Goal: Information Seeking & Learning: Check status

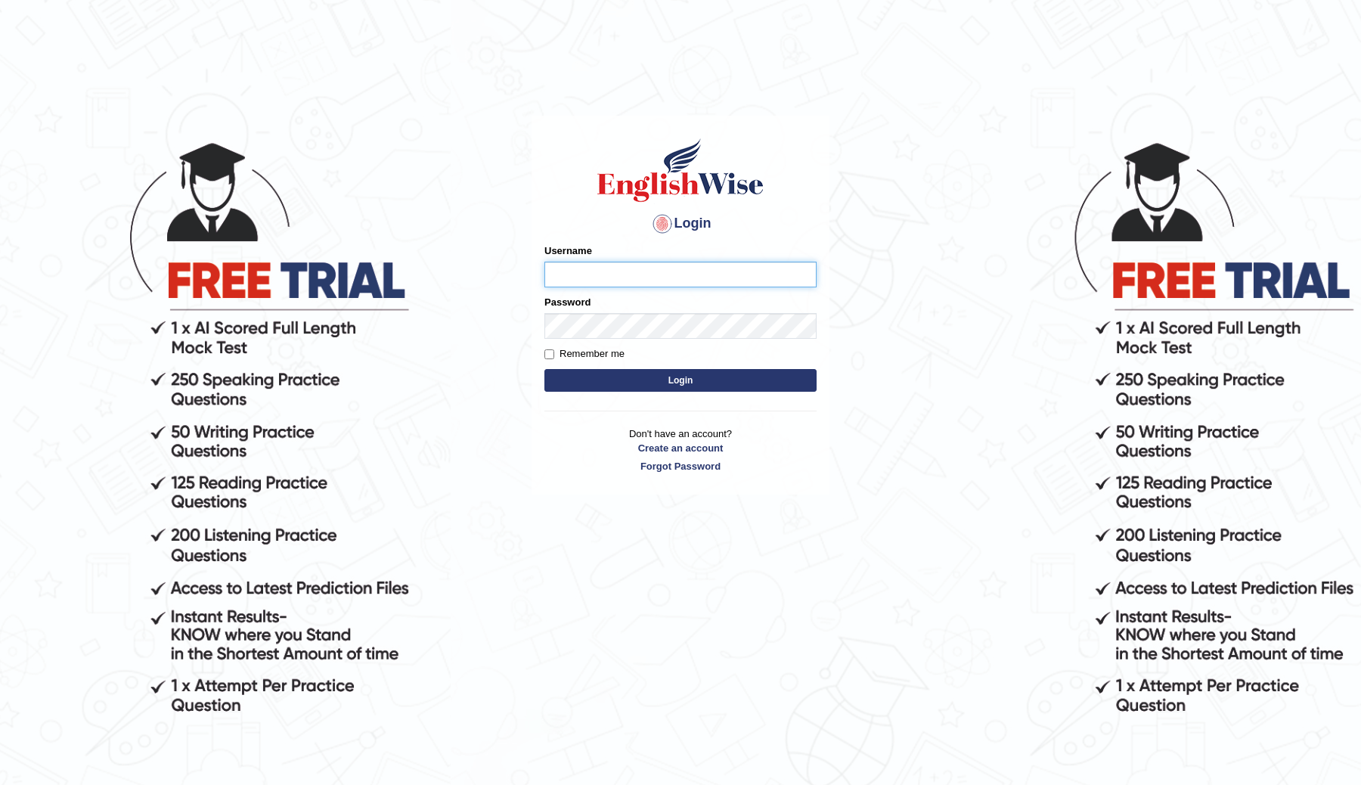
type input "ChimiZam"
click at [629, 380] on button "Login" at bounding box center [680, 380] width 272 height 23
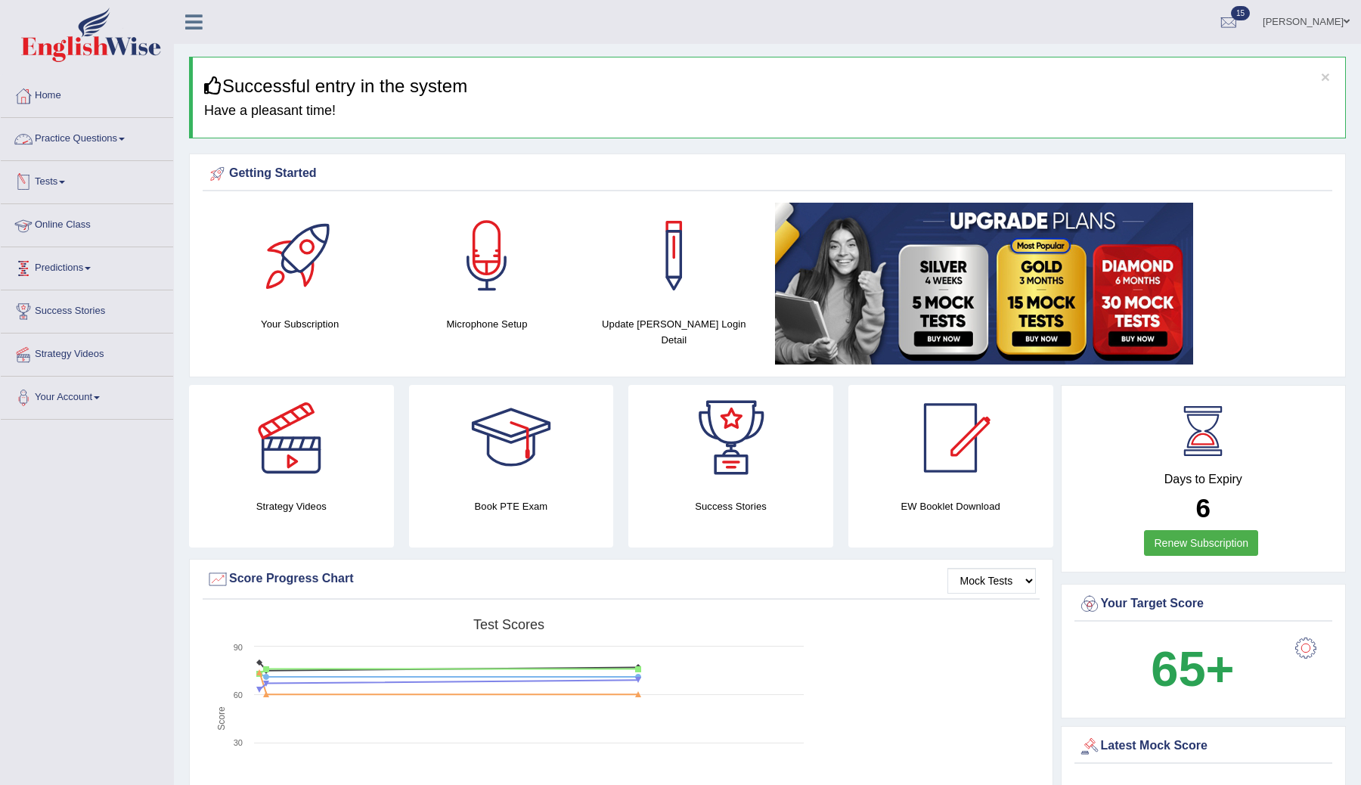
click at [51, 176] on link "Tests" at bounding box center [87, 180] width 172 height 38
click at [50, 266] on link "History" at bounding box center [98, 270] width 141 height 27
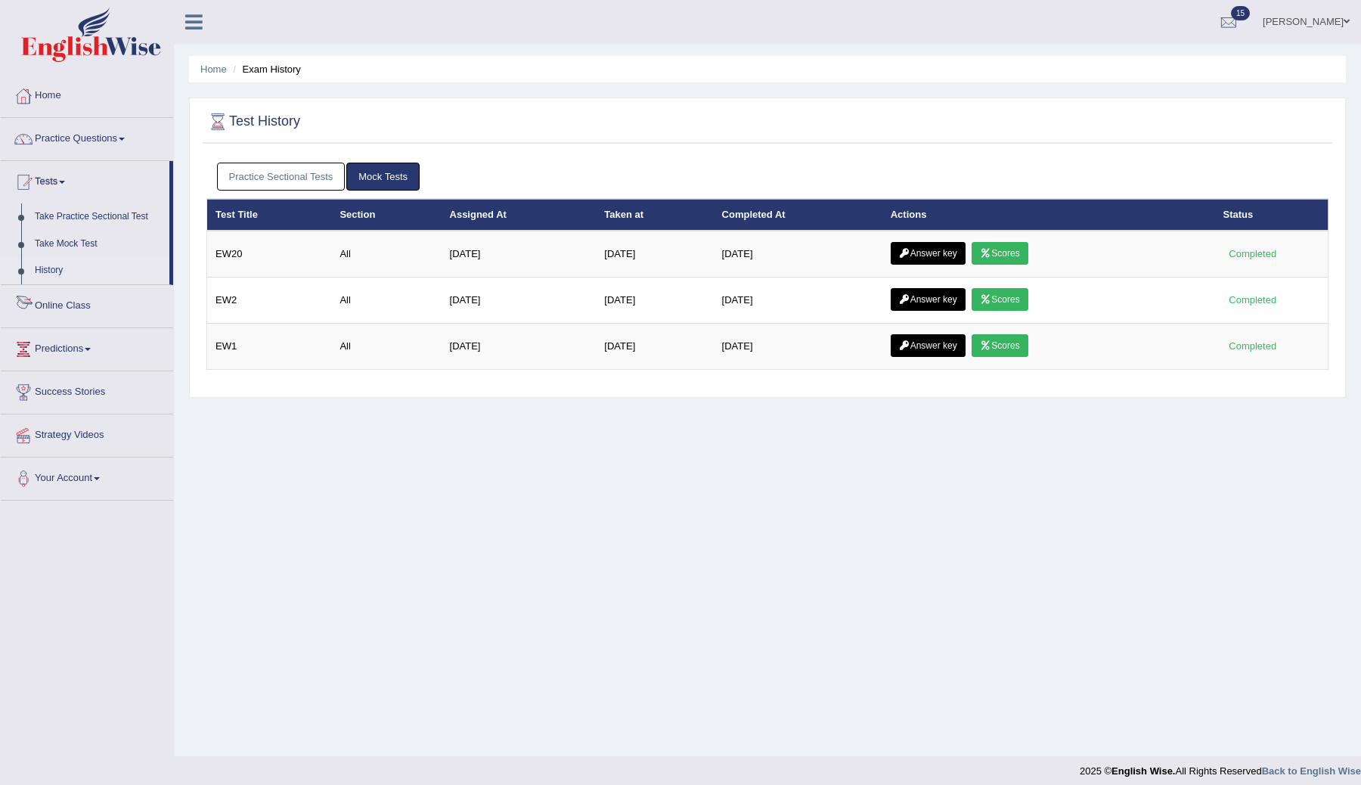
scroll to position [9, 0]
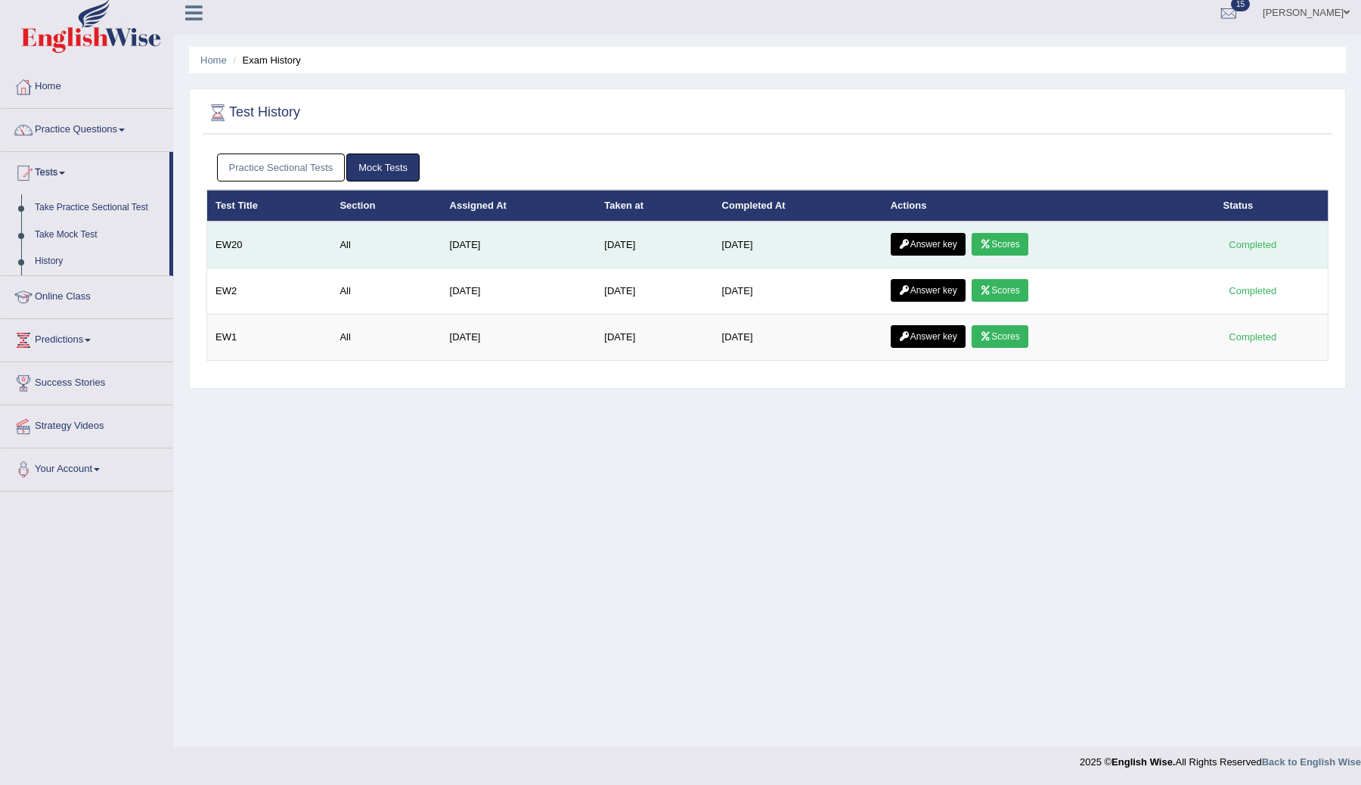
click at [940, 245] on link "Answer key" at bounding box center [928, 244] width 75 height 23
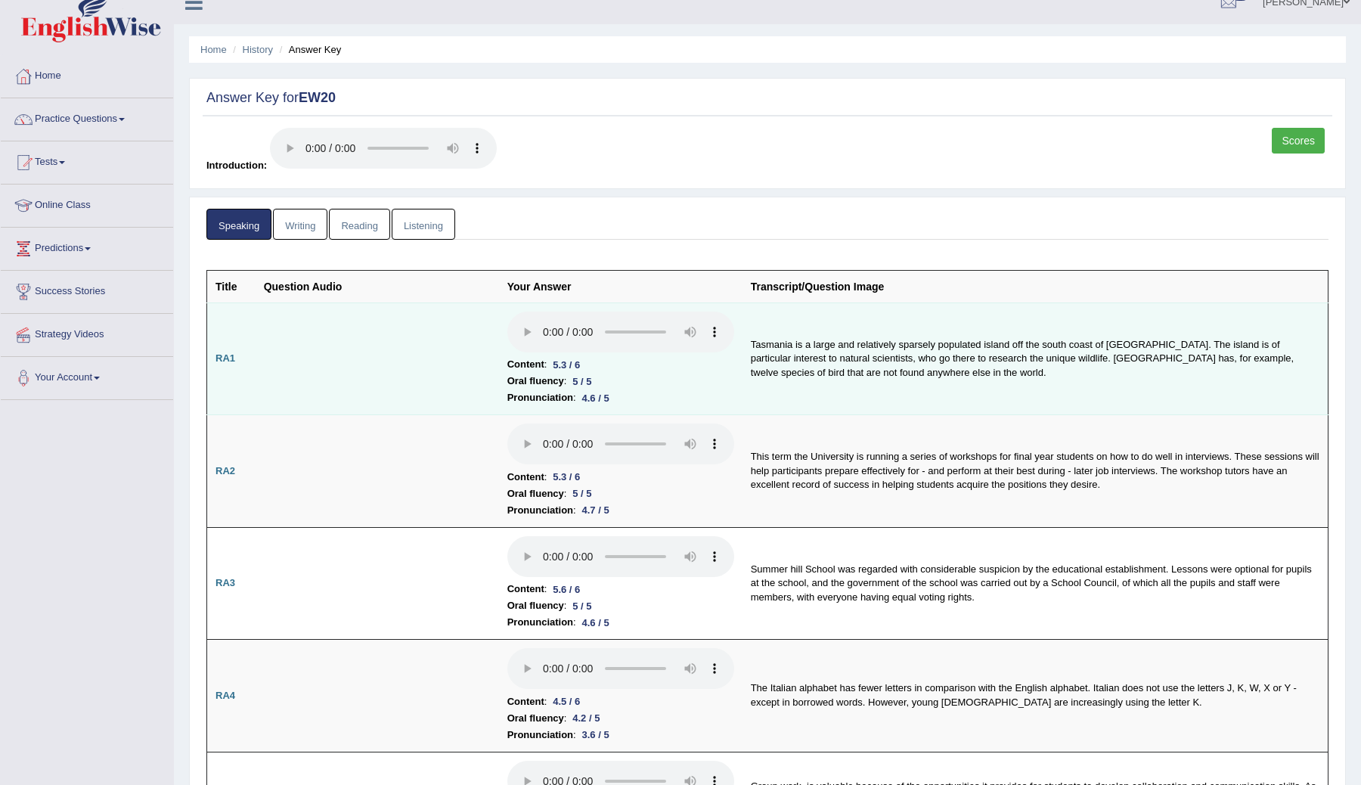
scroll to position [23, 0]
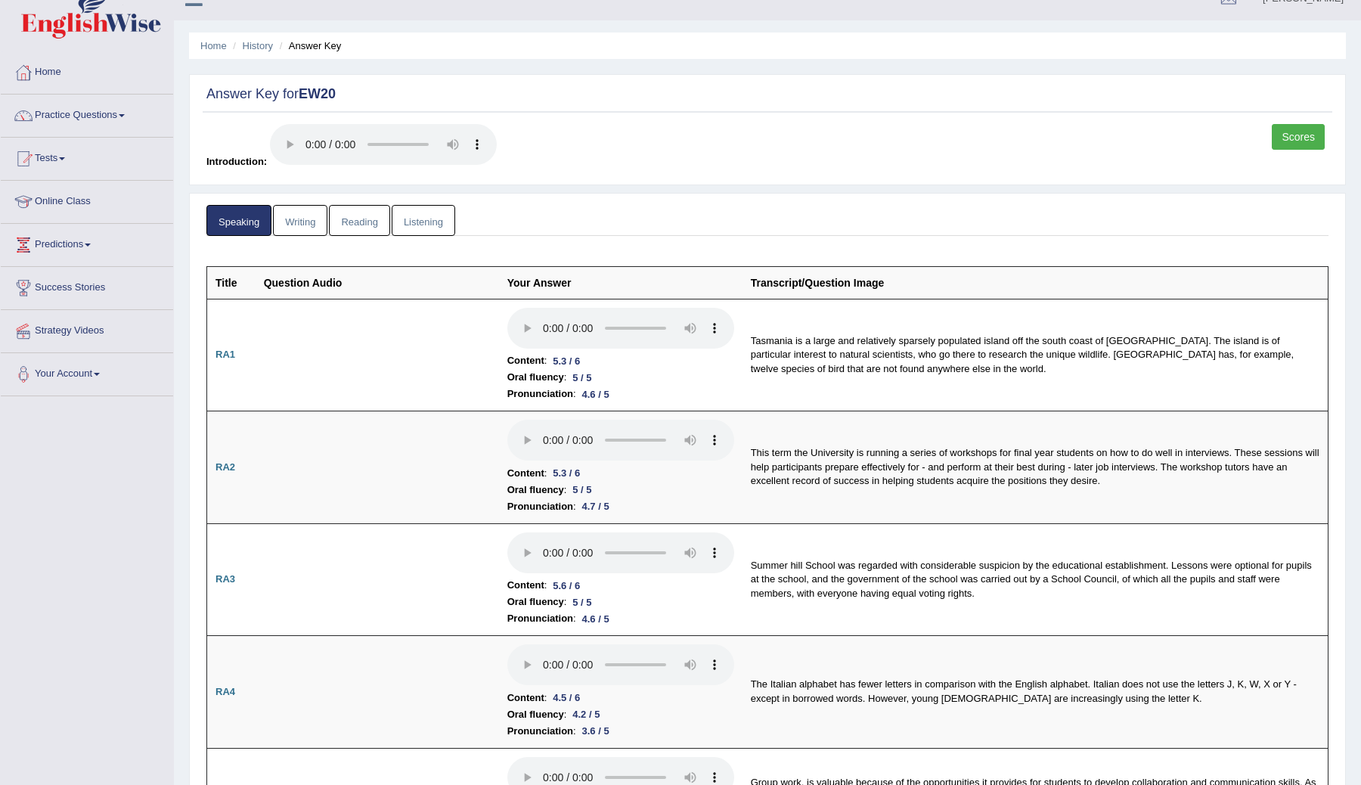
click at [1305, 132] on link "Scores" at bounding box center [1298, 137] width 53 height 26
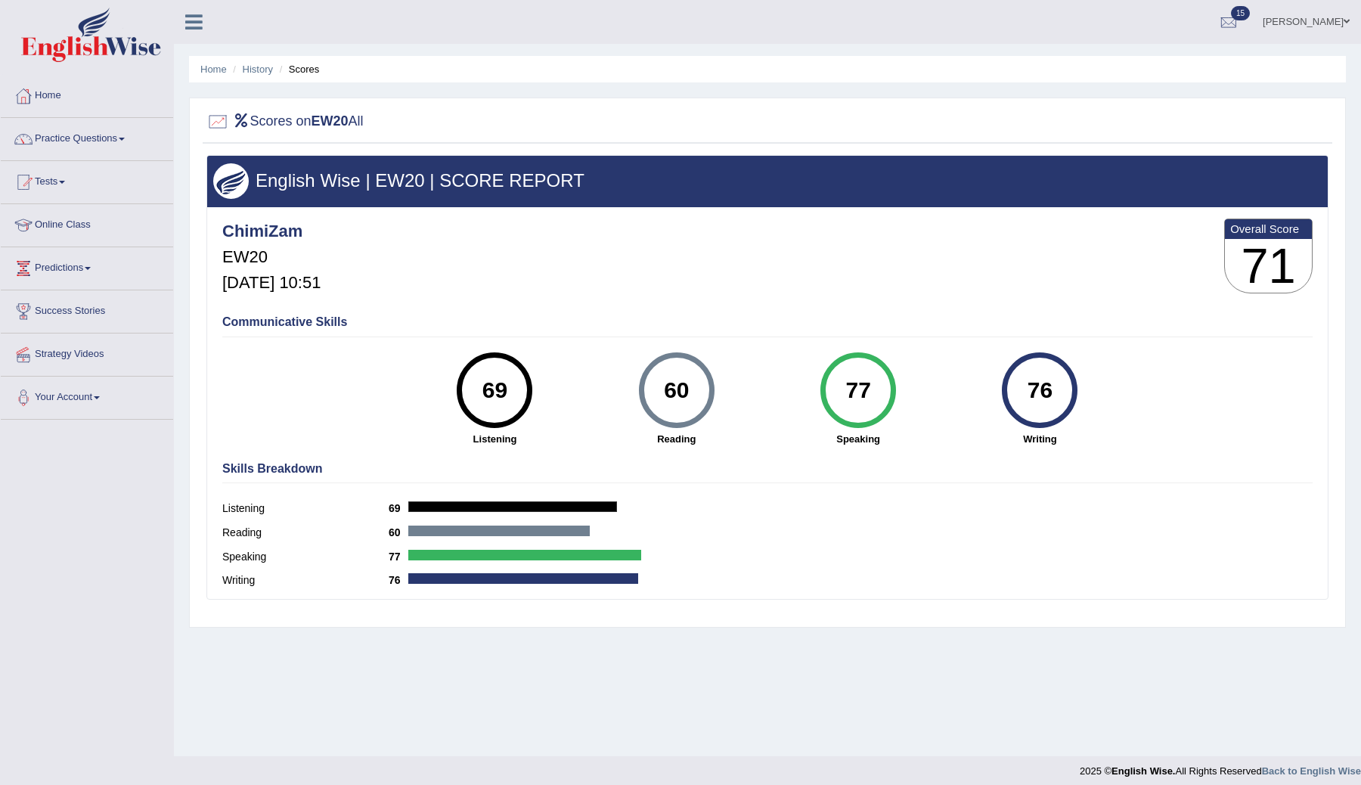
scroll to position [9, 0]
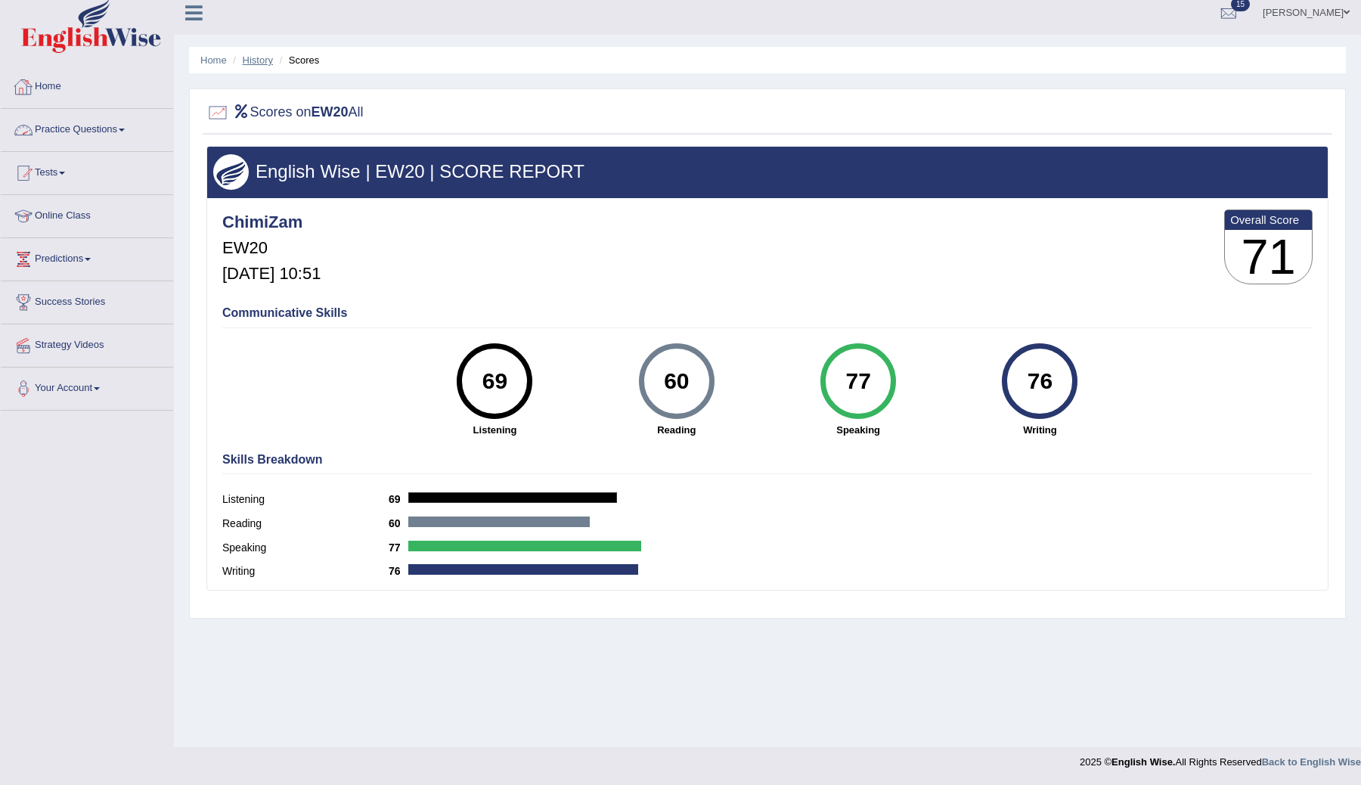
click at [260, 60] on link "History" at bounding box center [258, 59] width 30 height 11
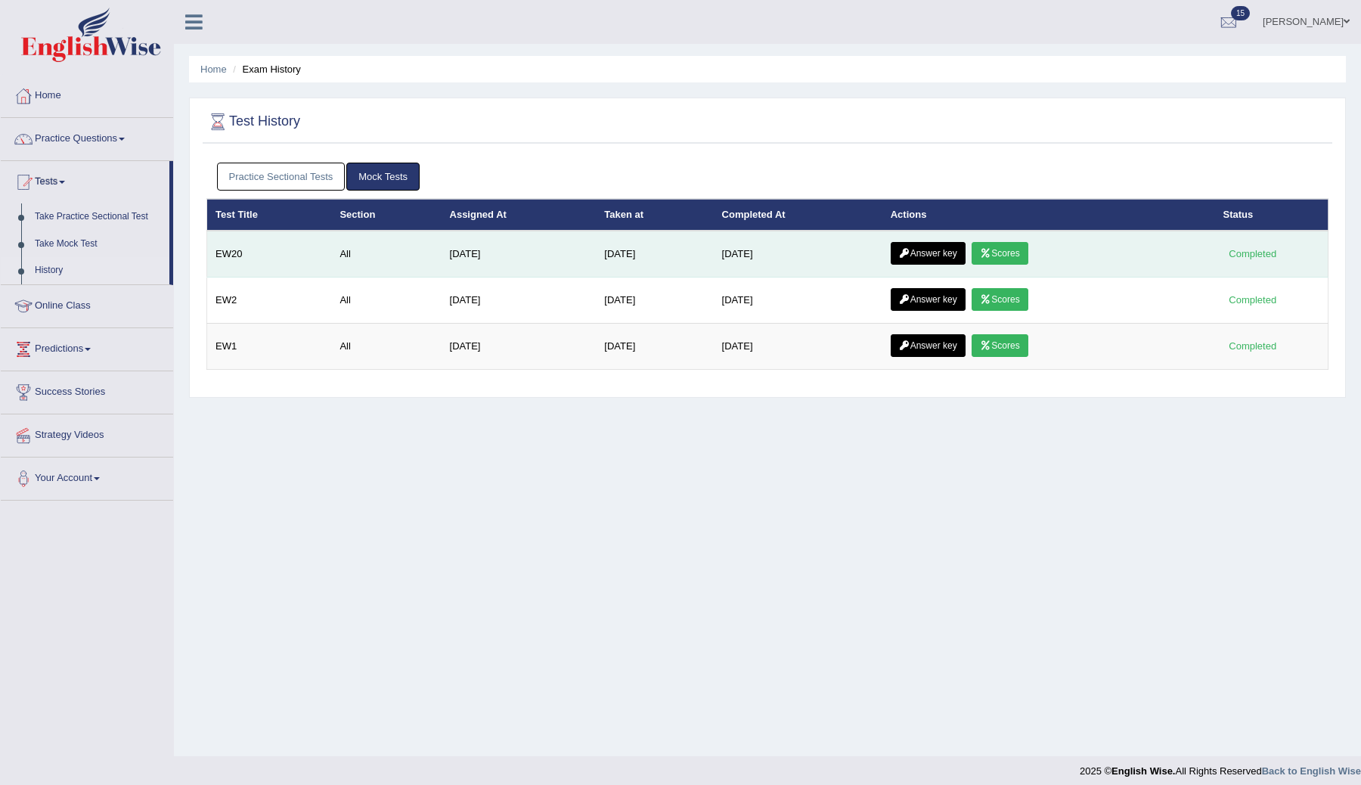
click at [920, 262] on link "Answer key" at bounding box center [928, 253] width 75 height 23
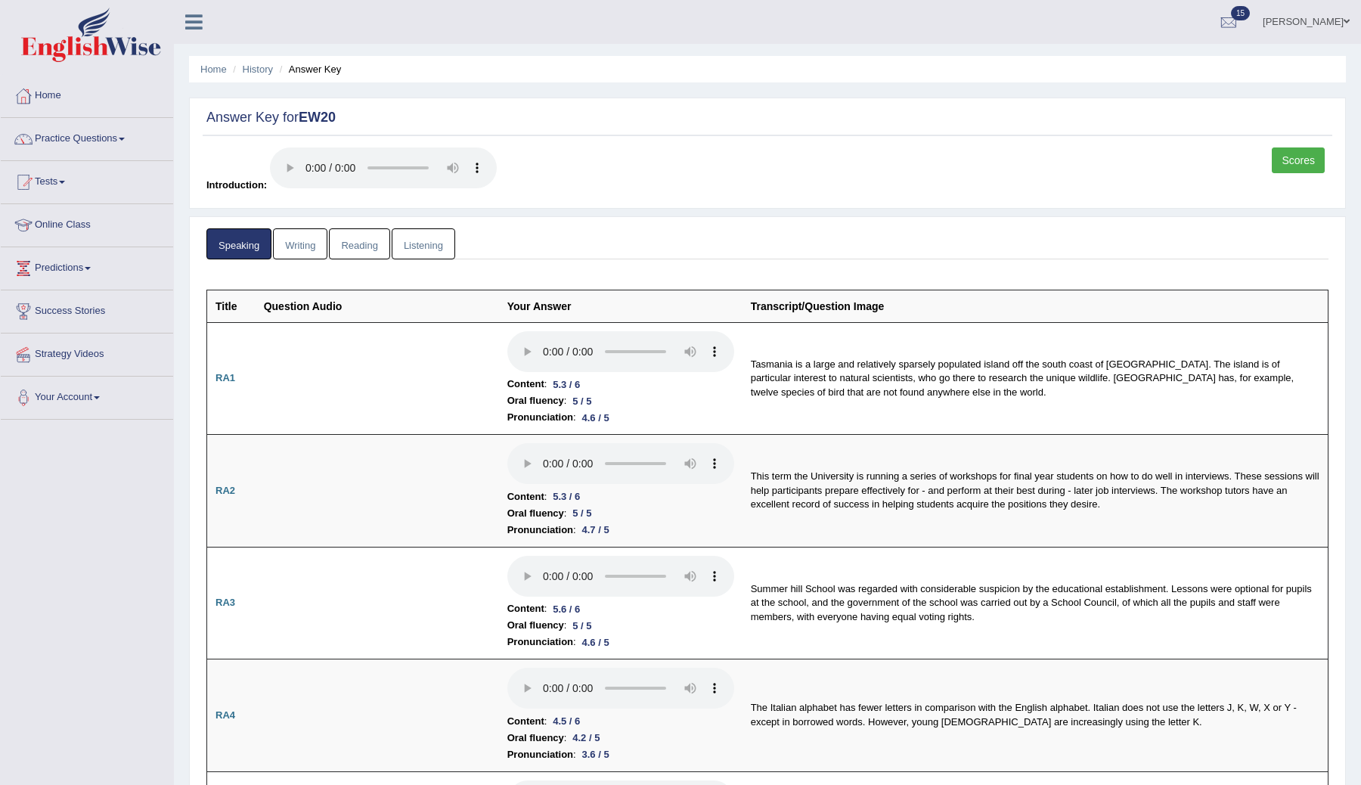
click at [366, 243] on link "Reading" at bounding box center [359, 243] width 60 height 31
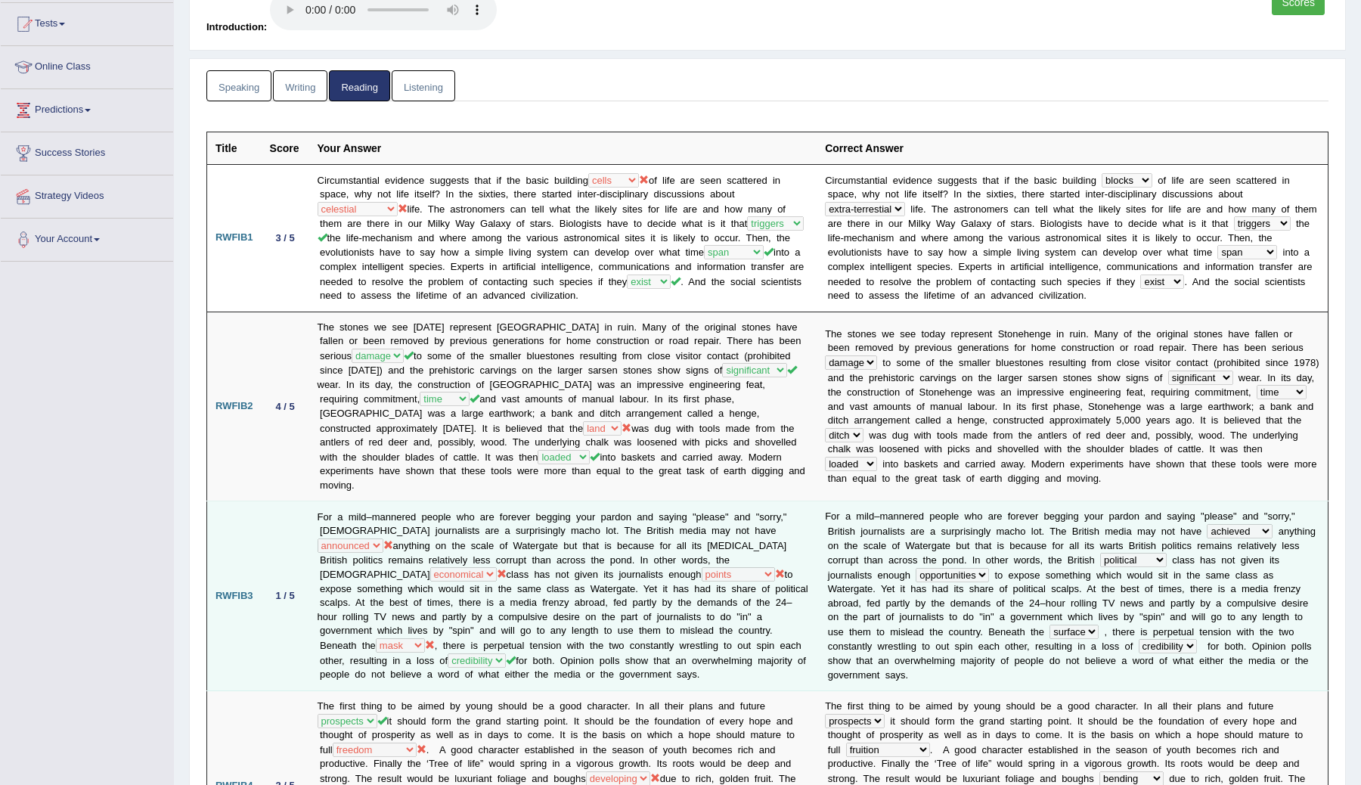
scroll to position [163, 0]
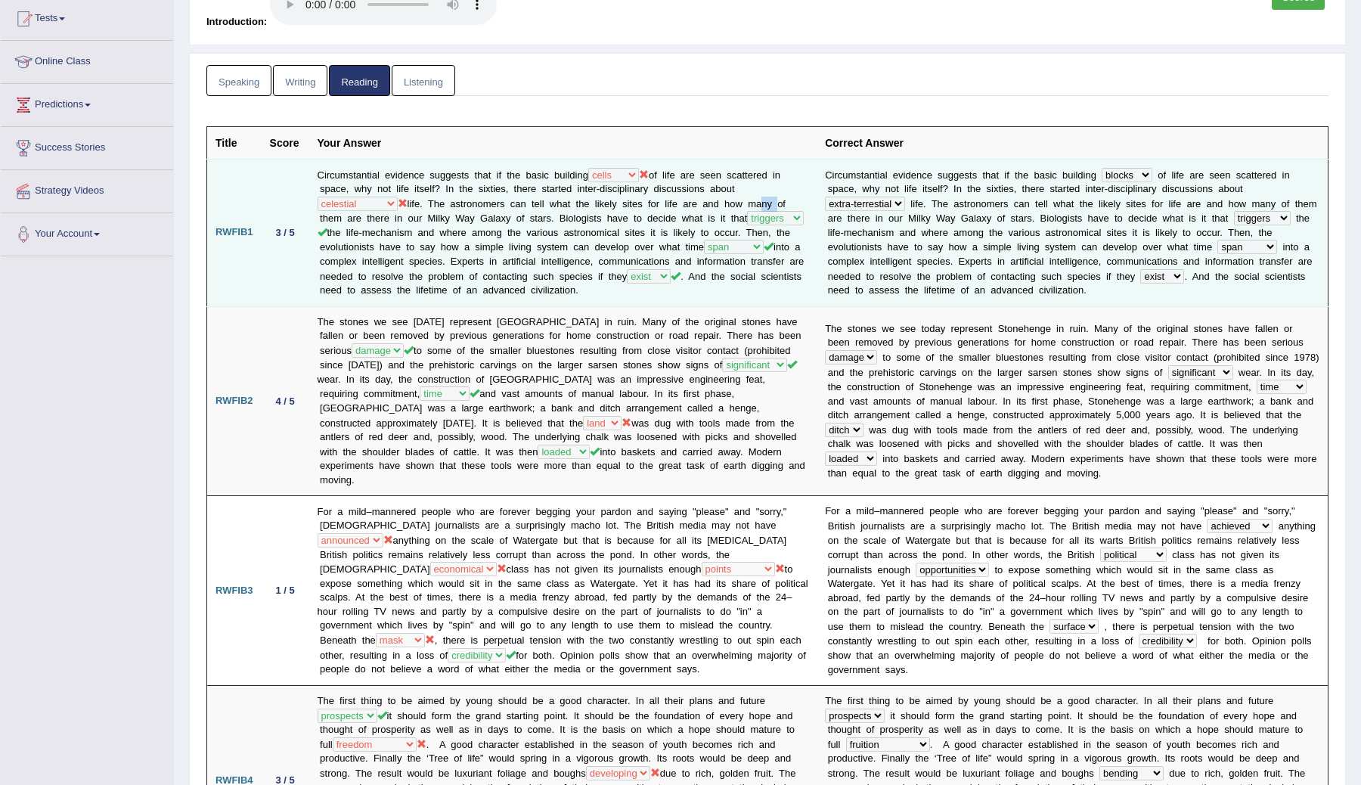
click at [808, 191] on td "Circumstantial evidence suggests that if the basic building cells spans blocks …" at bounding box center [563, 232] width 508 height 147
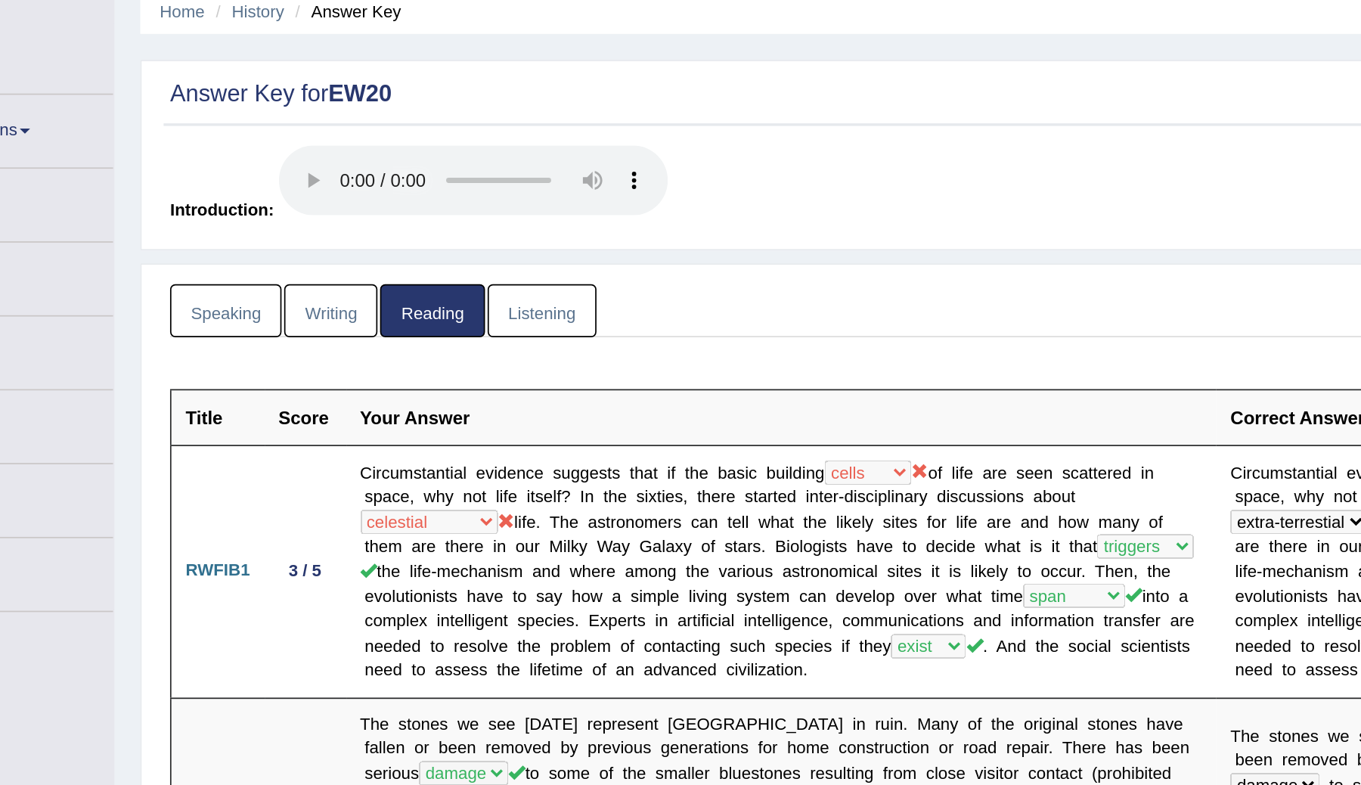
scroll to position [0, 0]
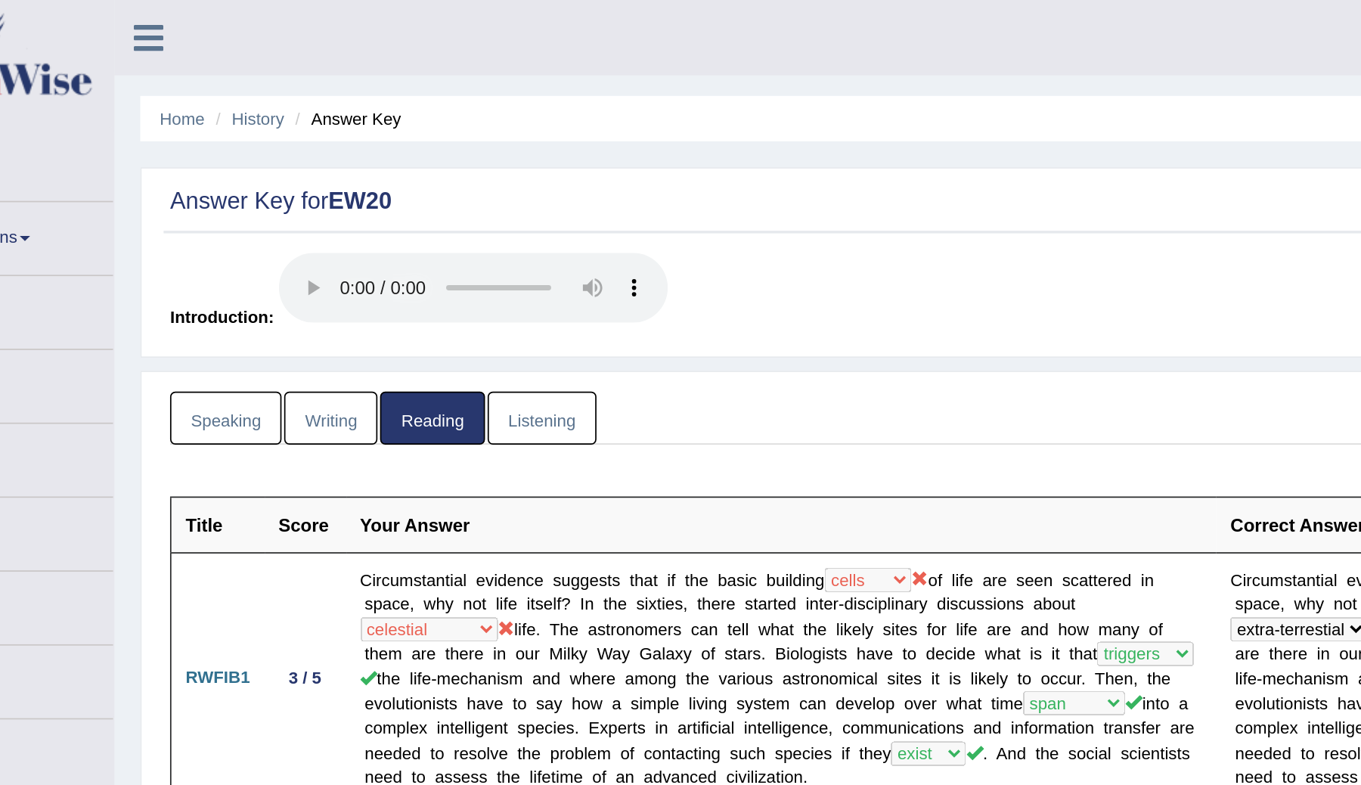
click at [294, 241] on link "Writing" at bounding box center [300, 243] width 54 height 31
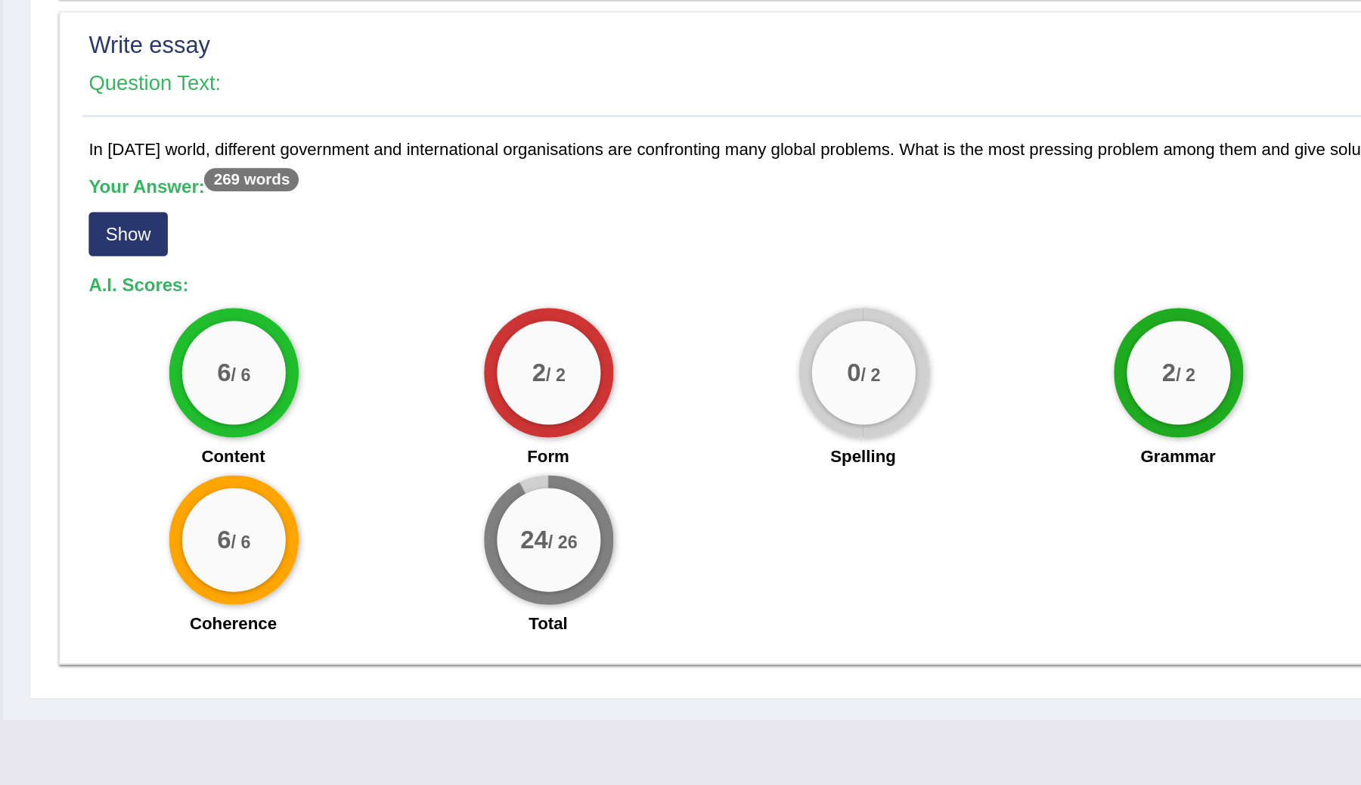
scroll to position [842, 0]
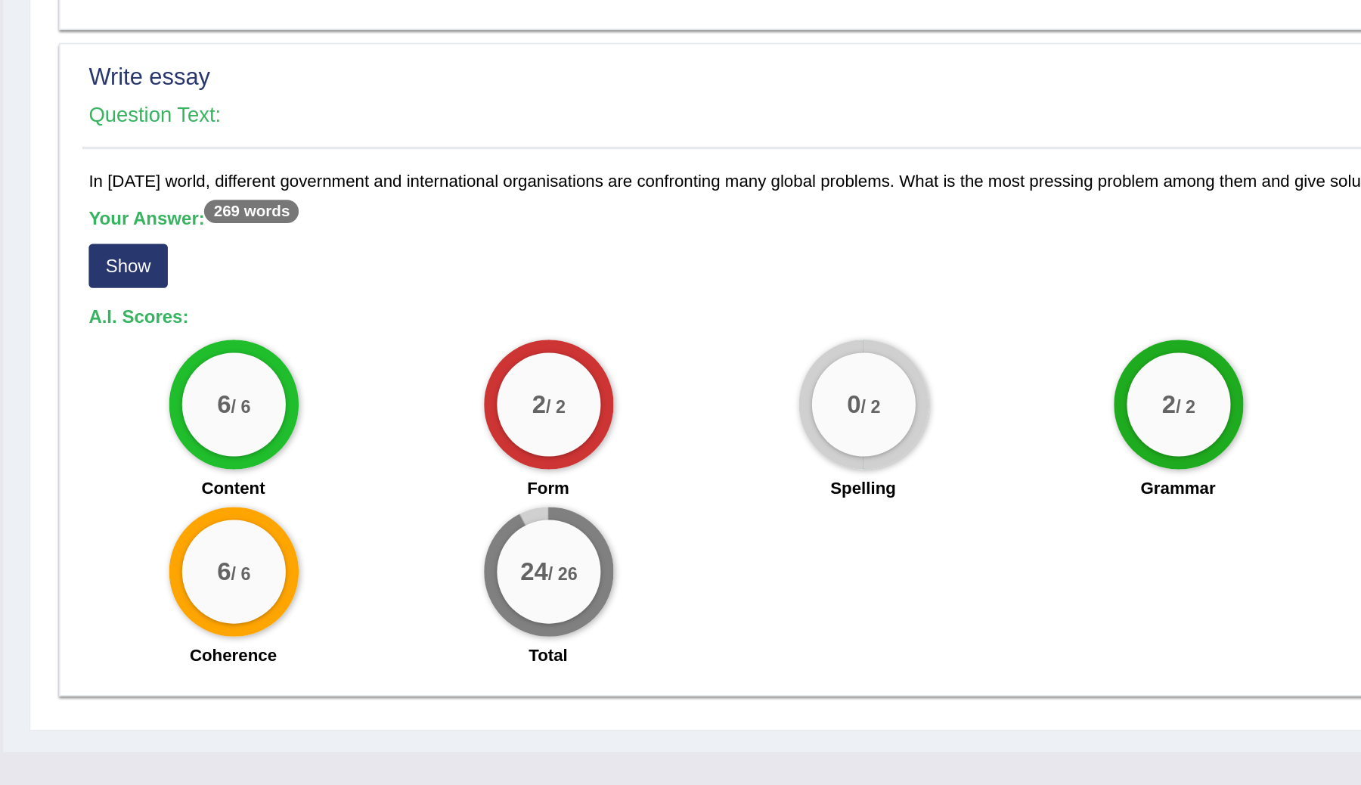
click at [252, 462] on button "Show" at bounding box center [247, 464] width 46 height 26
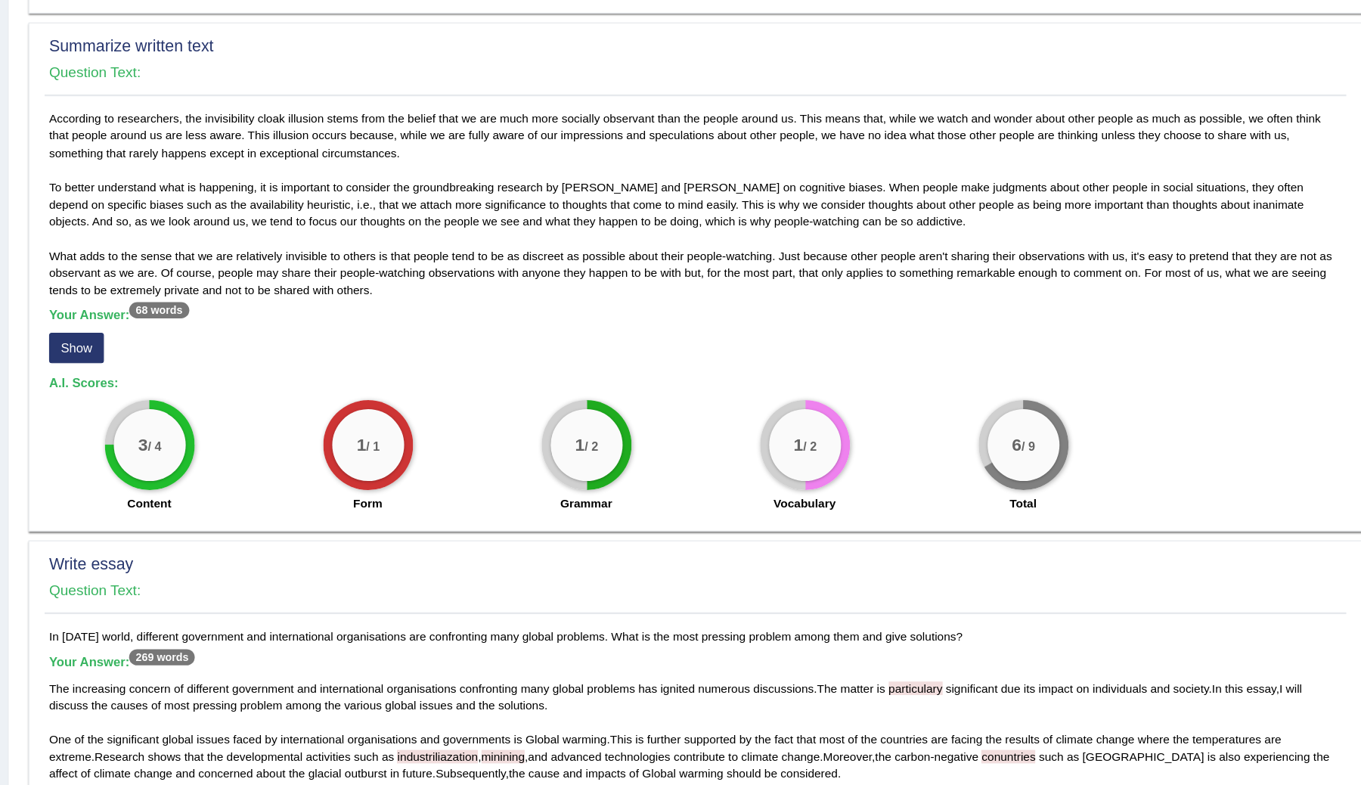
scroll to position [608, 0]
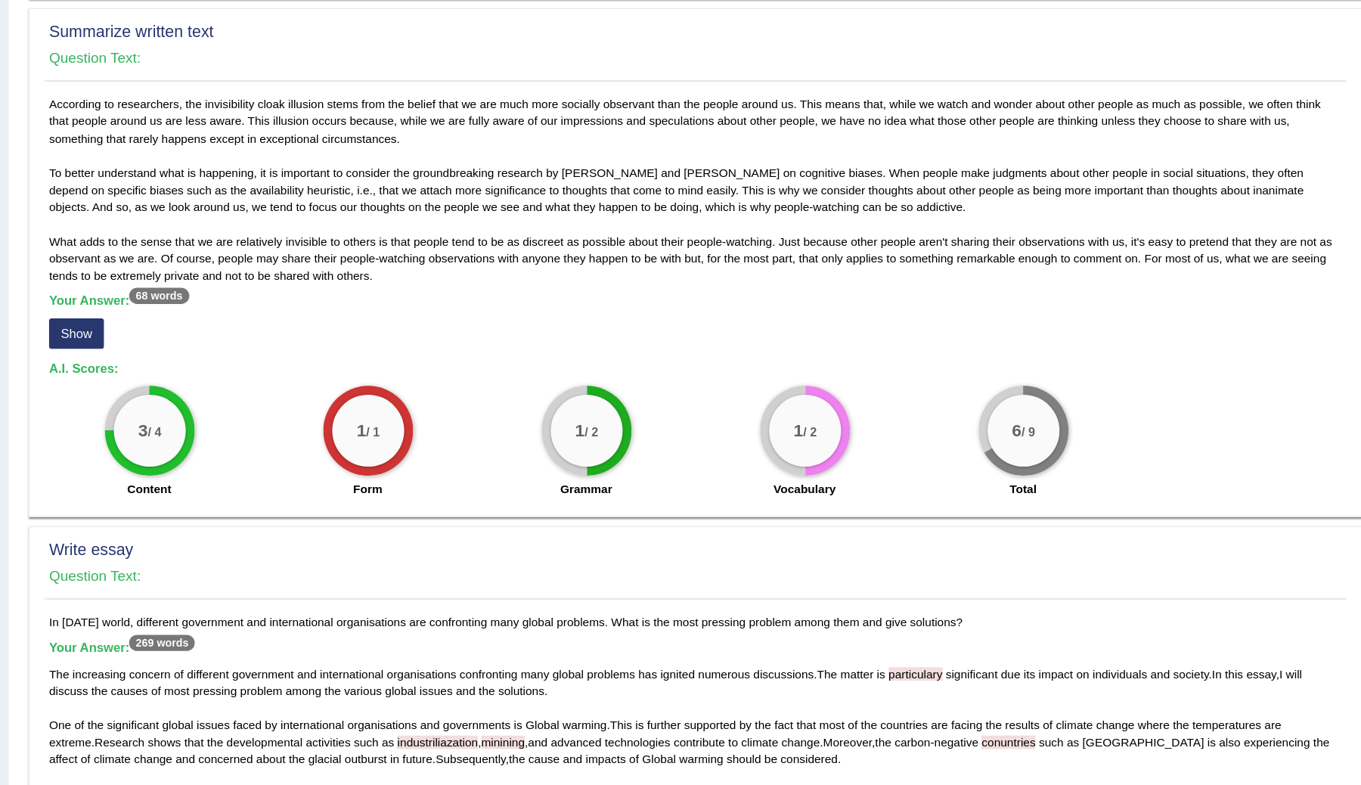
click at [251, 405] on button "Show" at bounding box center [247, 405] width 46 height 26
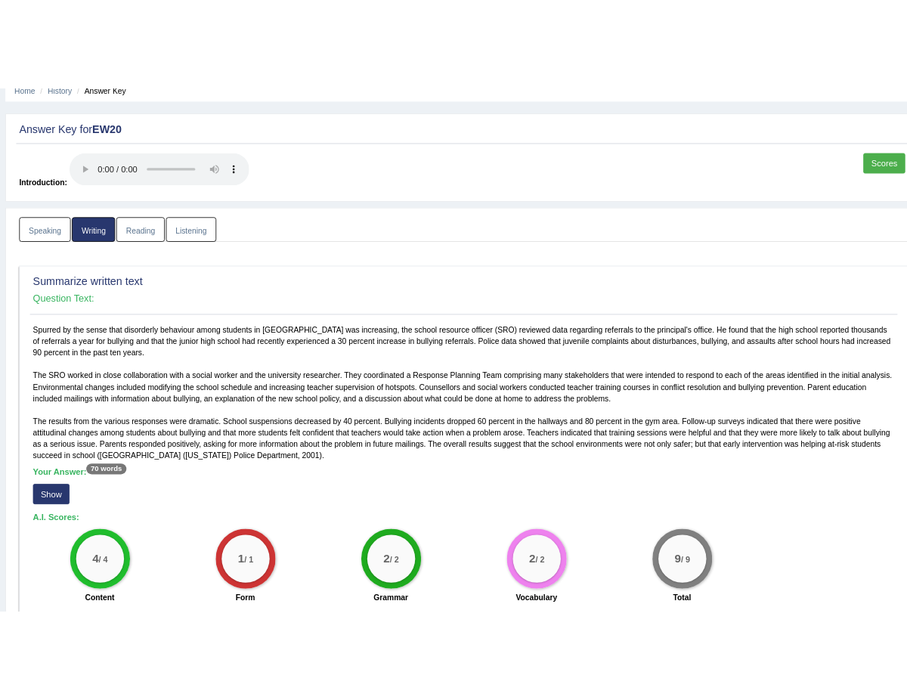
scroll to position [0, 0]
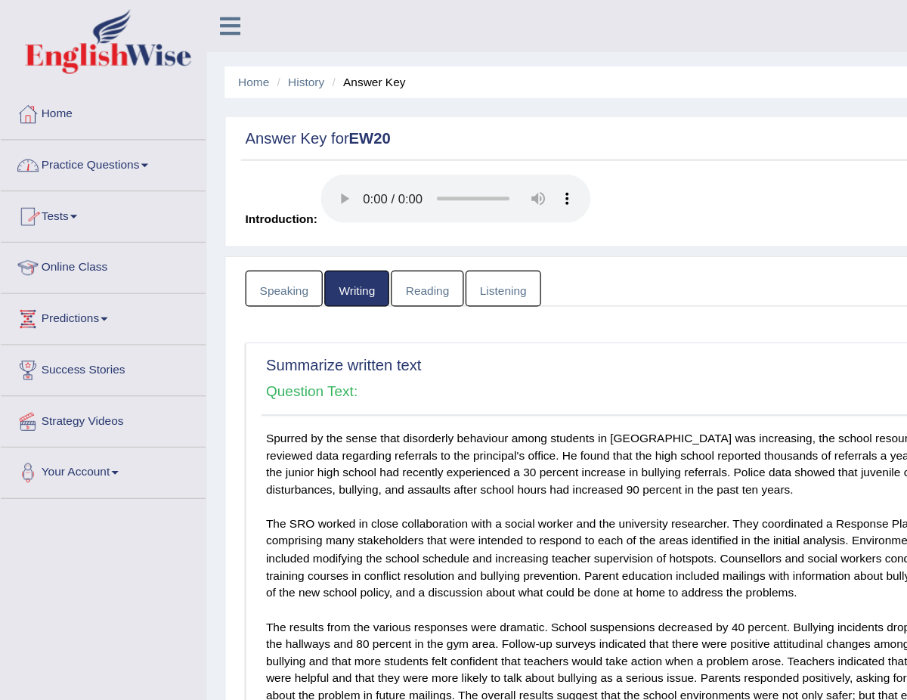
click at [104, 144] on link "Practice Questions" at bounding box center [87, 137] width 172 height 38
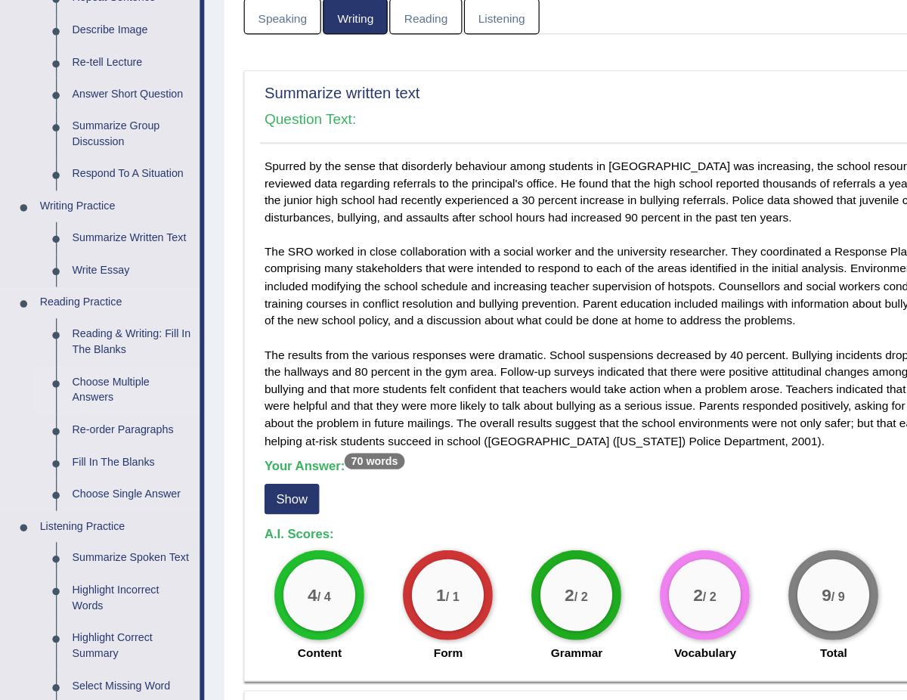
scroll to position [175, 0]
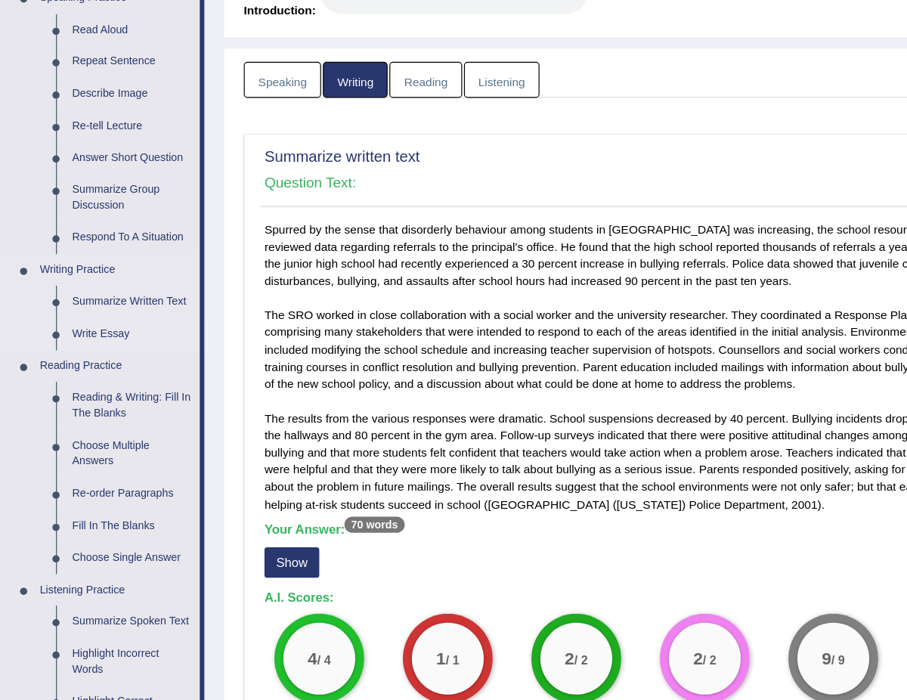
click at [70, 289] on link "Write Essay" at bounding box center [112, 281] width 114 height 27
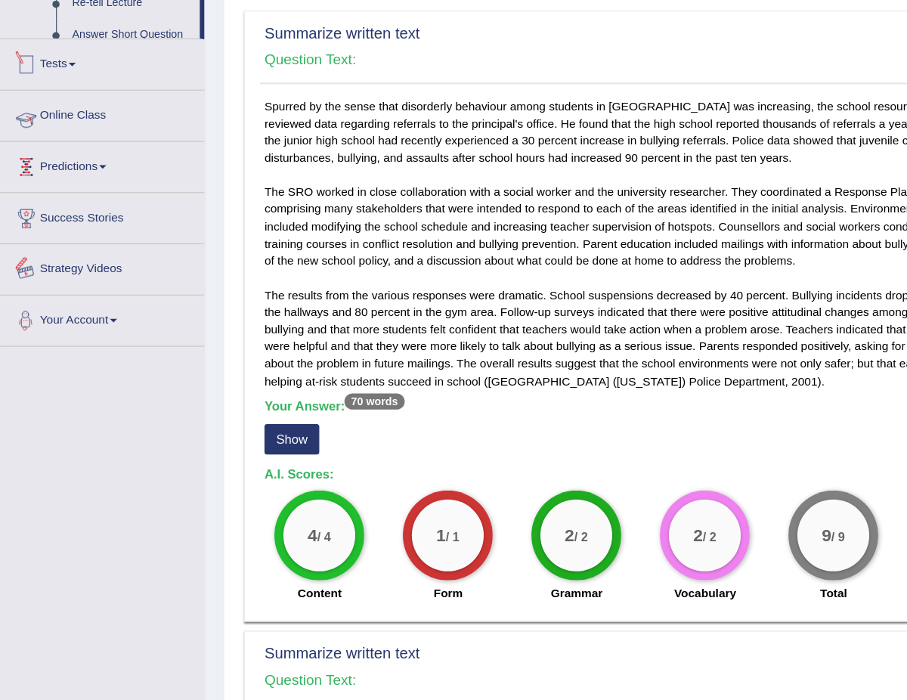
scroll to position [330, 0]
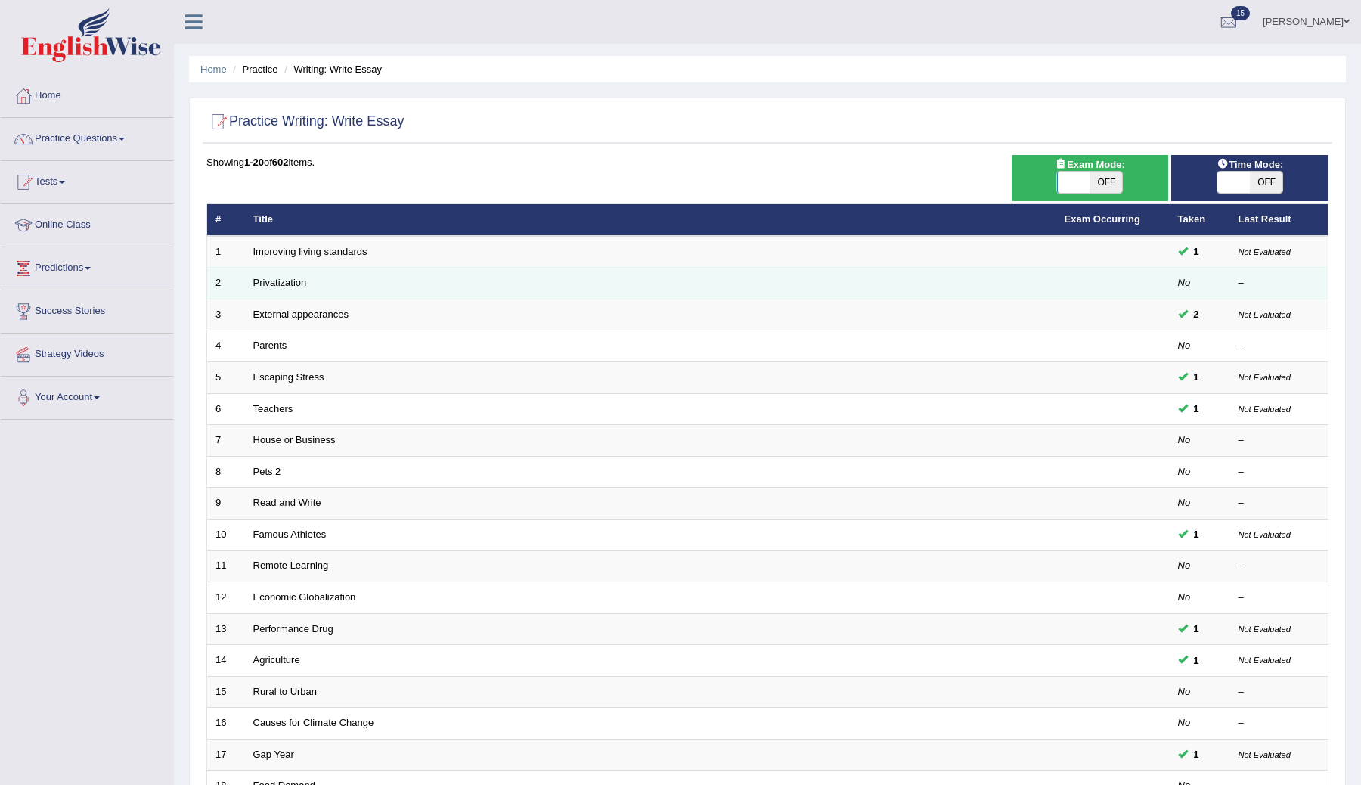
click at [275, 282] on link "Privatization" at bounding box center [280, 282] width 54 height 11
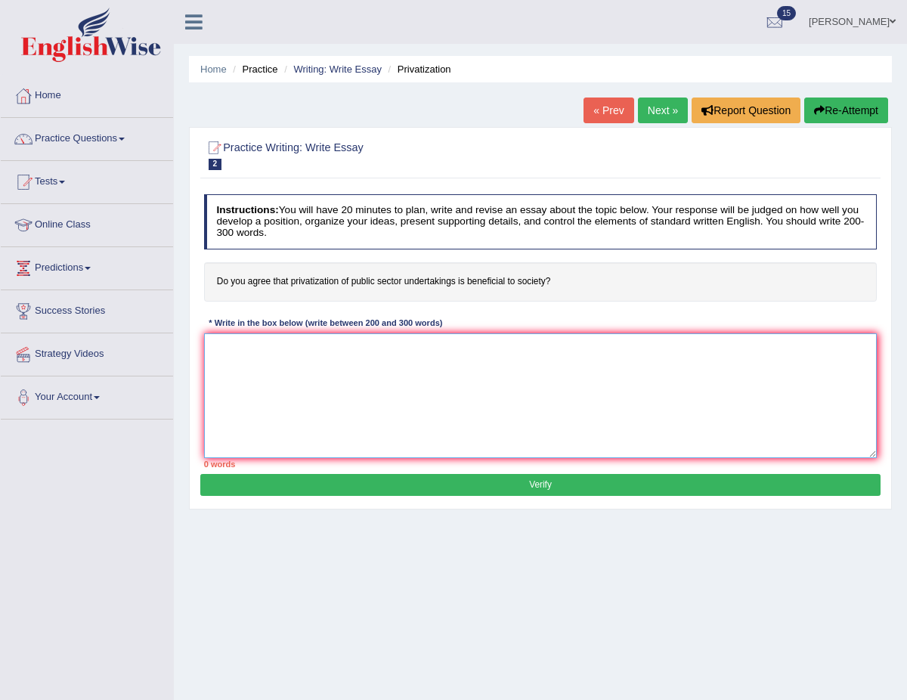
click at [812, 381] on textarea at bounding box center [541, 395] width 674 height 125
